Goal: Information Seeking & Learning: Check status

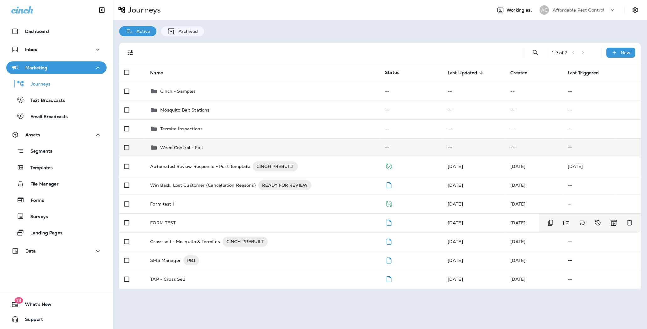
click at [189, 146] on p "Weed Control - Fall" at bounding box center [181, 147] width 43 height 5
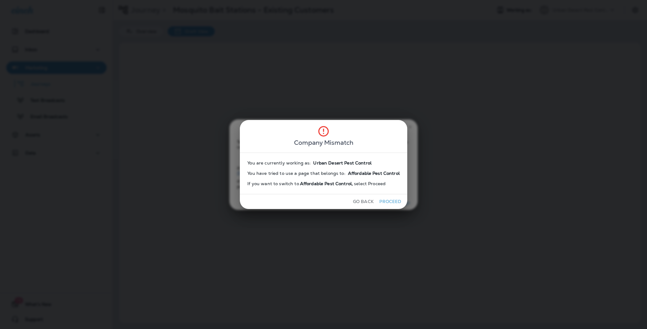
click at [341, 198] on div "Go Back Proceed" at bounding box center [323, 201] width 167 height 15
click at [344, 172] on div "You have tried to use a page that belongs to: Affordable Pest Control" at bounding box center [323, 173] width 152 height 10
click at [386, 203] on button "Proceed" at bounding box center [389, 202] width 23 height 10
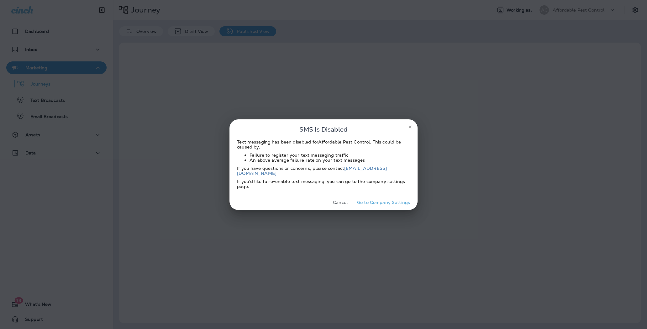
click at [407, 132] on button "close" at bounding box center [410, 127] width 10 height 10
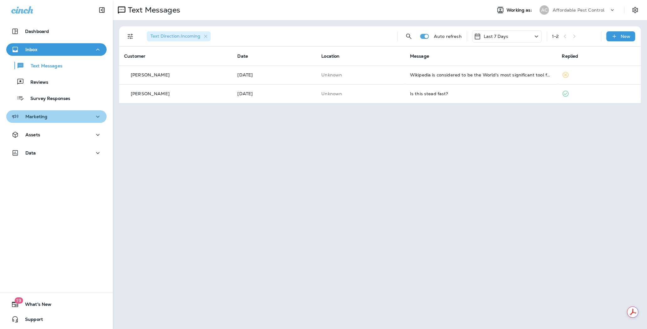
click at [42, 117] on p "Marketing" at bounding box center [36, 116] width 22 height 5
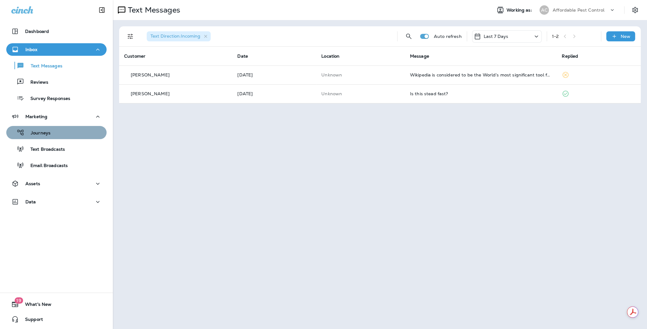
click at [54, 135] on div "Journeys" at bounding box center [56, 132] width 95 height 9
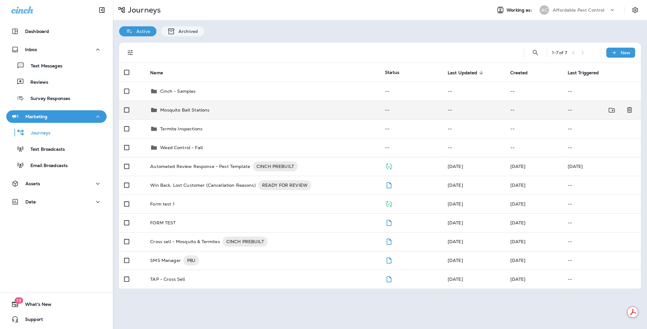
click at [193, 112] on div "Mosquito Bait Stations" at bounding box center [184, 110] width 49 height 8
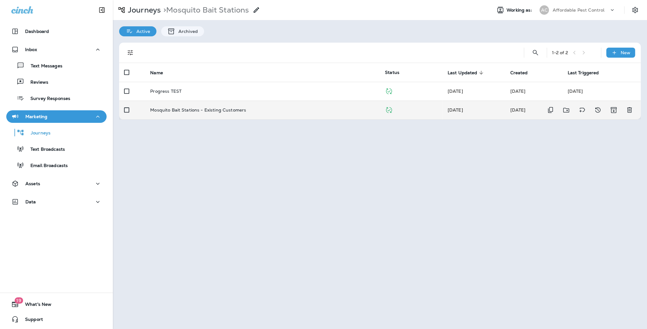
click at [186, 110] on p "Mosquito Bait Stations - Existing Customers" at bounding box center [198, 109] width 96 height 5
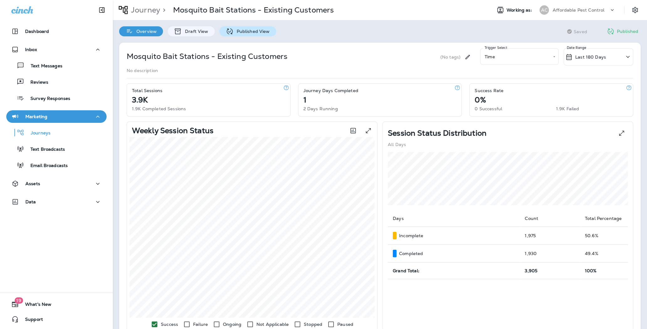
click at [247, 31] on p "Published View" at bounding box center [251, 31] width 36 height 5
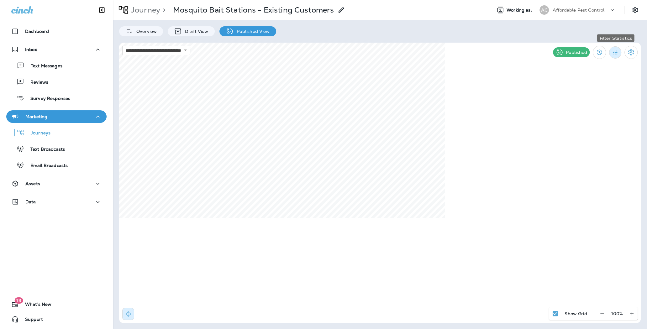
click at [612, 55] on button "Filter Statistics" at bounding box center [615, 52] width 12 height 12
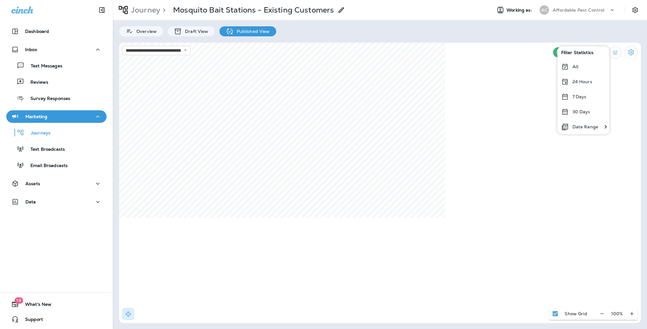
click at [590, 68] on div "All" at bounding box center [583, 66] width 52 height 15
